Goal: Submit feedback/report problem

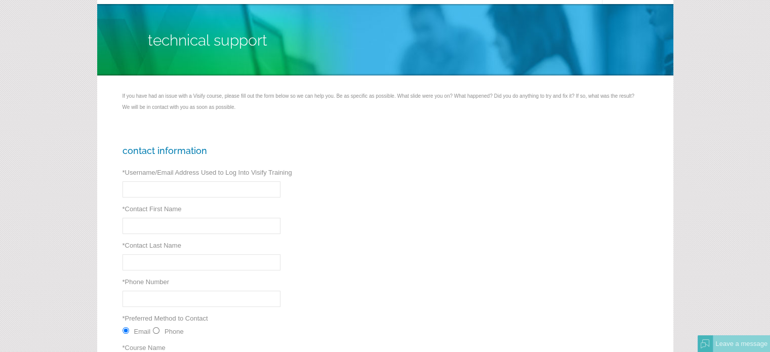
scroll to position [101, 0]
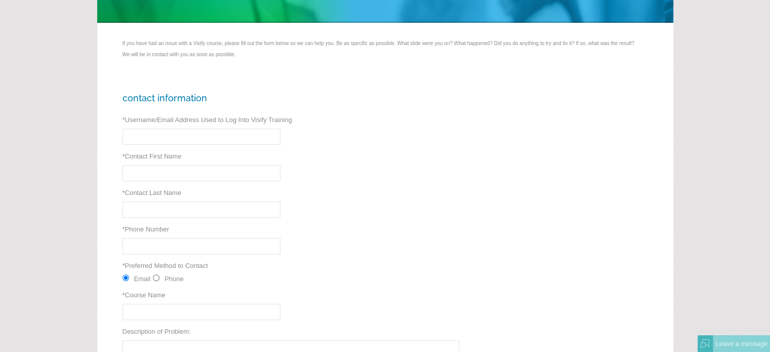
click at [177, 136] on input "* Username/Email Address Used to Log Into Visify Training" at bounding box center [202, 137] width 158 height 16
click at [275, 161] on div "Contact Information * Username/Email Address Used to Log Into Visify Training *…" at bounding box center [385, 282] width 576 height 414
click at [182, 136] on input "* Username/Email Address Used to Log Into Visify Training" at bounding box center [202, 137] width 158 height 16
type input "denise@admin2000.net"
click at [195, 169] on input "* Contact First Name" at bounding box center [202, 173] width 158 height 16
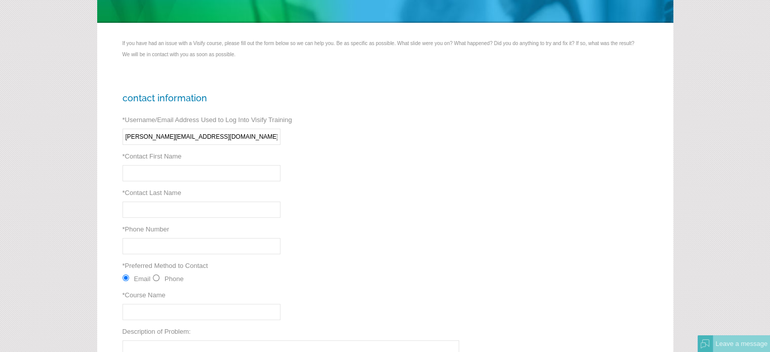
type input "m"
type input "Michael"
type input "Gallagher"
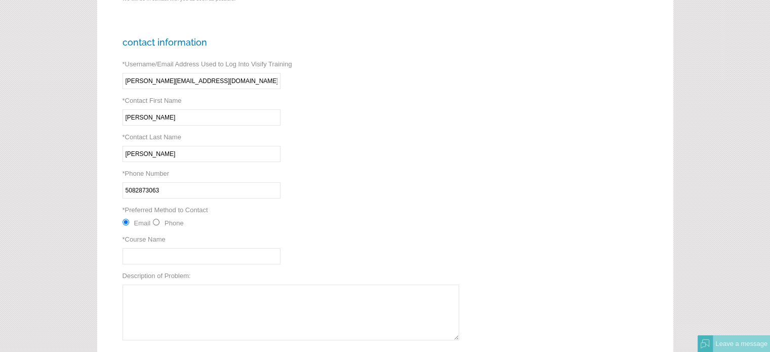
scroll to position [160, 0]
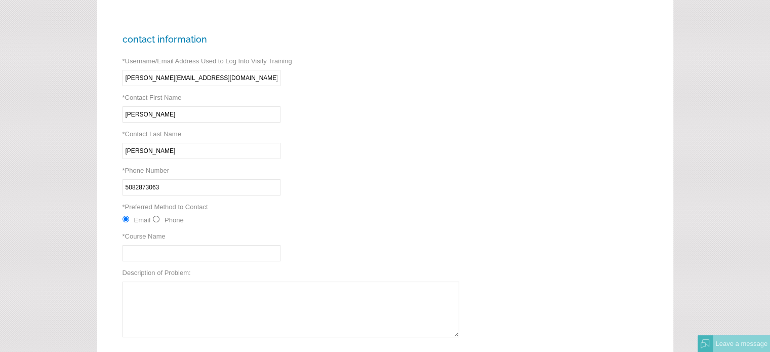
type input "5082873063"
click at [158, 218] on input "Phone" at bounding box center [156, 219] width 7 height 7
radio input "true"
click at [164, 254] on input "* Course Name" at bounding box center [202, 253] width 158 height 16
type input "all"
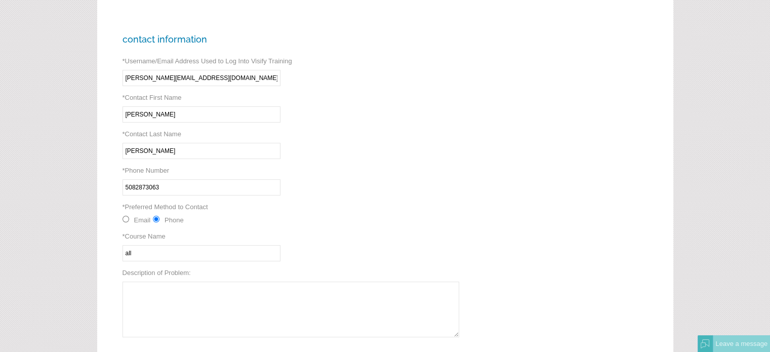
click at [229, 283] on textarea "Description of Problem:" at bounding box center [291, 310] width 337 height 56
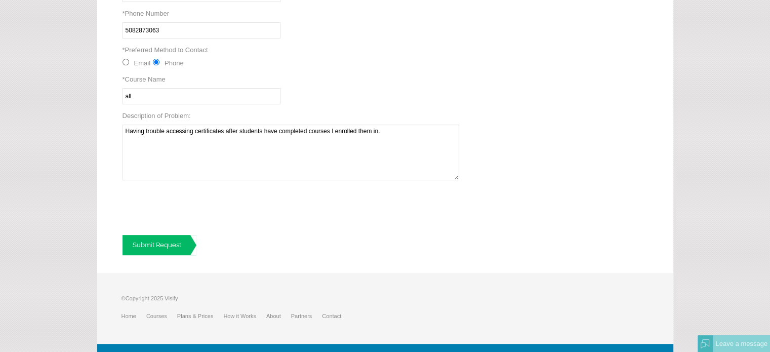
scroll to position [318, 0]
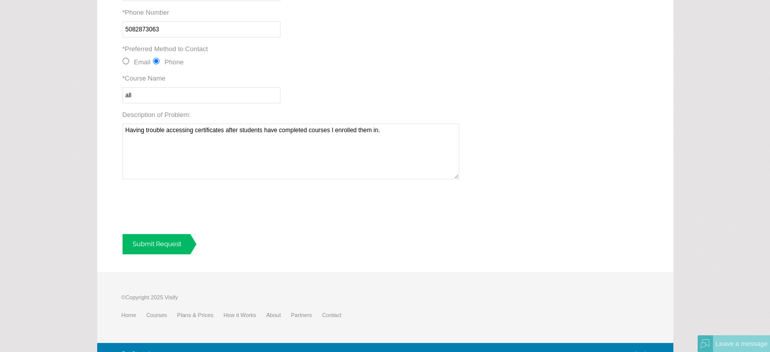
type textarea "Having trouble accessing certificates after students have completed courses I e…"
click at [167, 243] on link "Submit Request" at bounding box center [160, 244] width 74 height 20
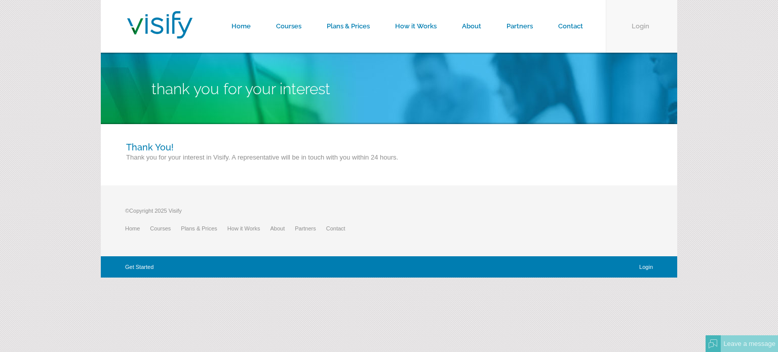
click at [648, 25] on link "Login" at bounding box center [641, 26] width 71 height 53
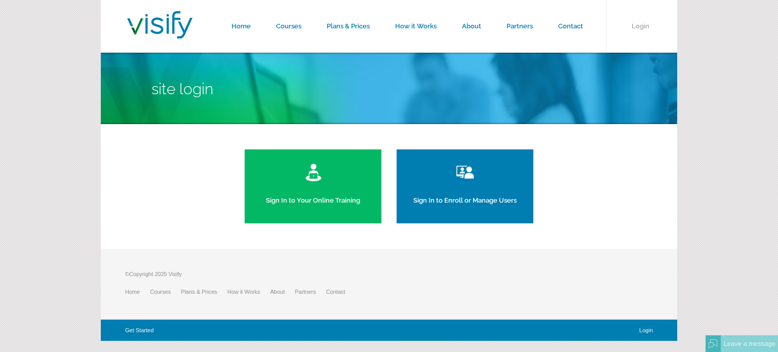
click at [465, 192] on link "Sign In to Enroll or Manage Users" at bounding box center [464, 186] width 137 height 74
